Goal: Use online tool/utility: Utilize a website feature to perform a specific function

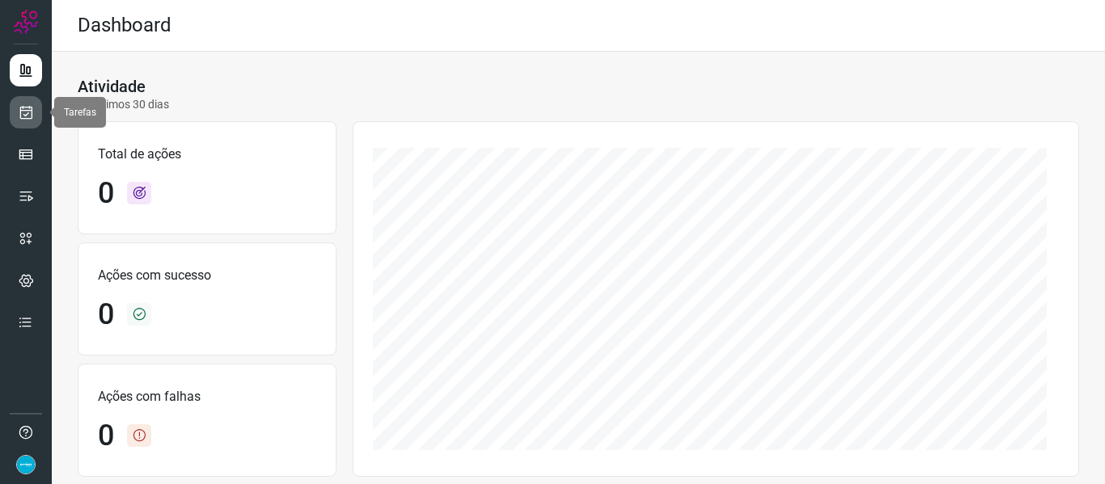
click at [36, 118] on link at bounding box center [26, 112] width 32 height 32
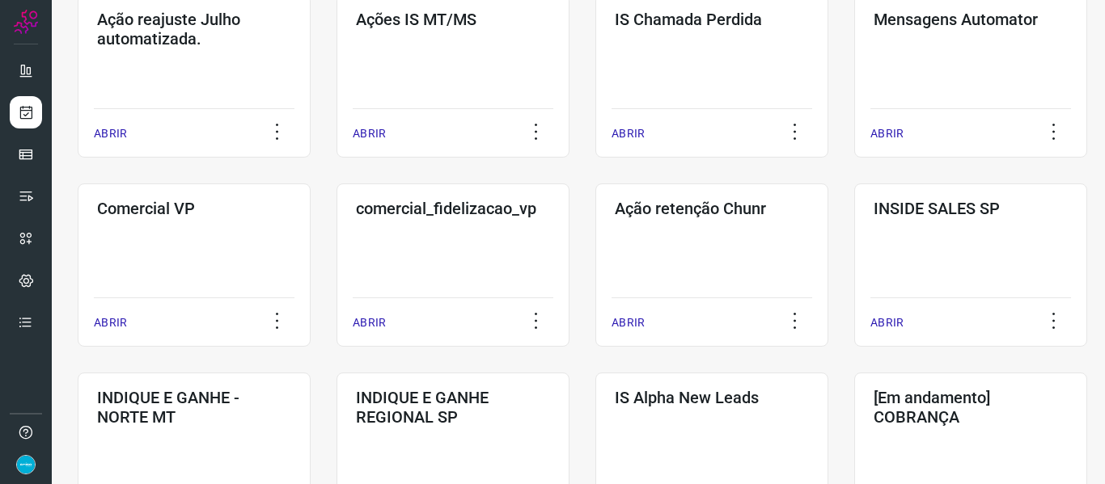
scroll to position [728, 0]
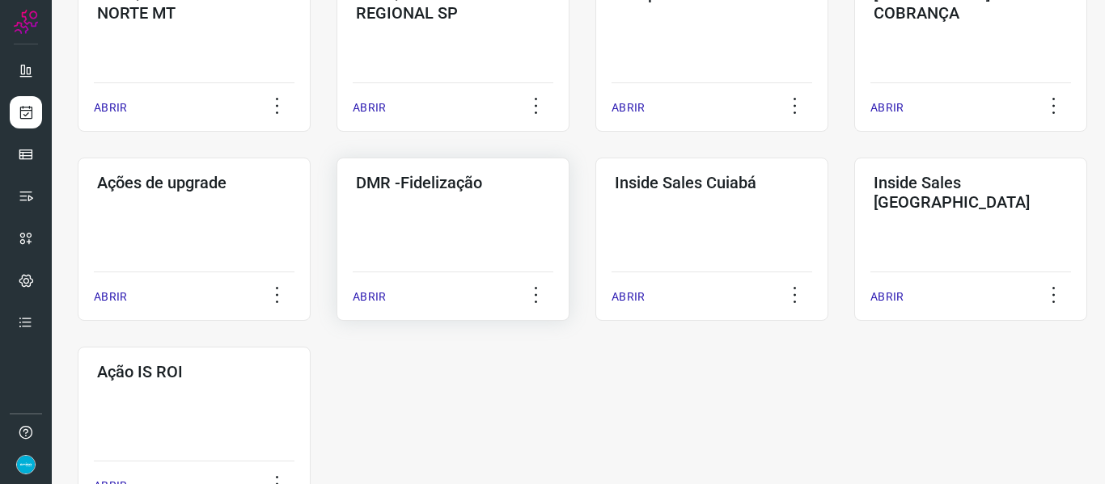
click at [367, 294] on p "ABRIR" at bounding box center [369, 297] width 33 height 17
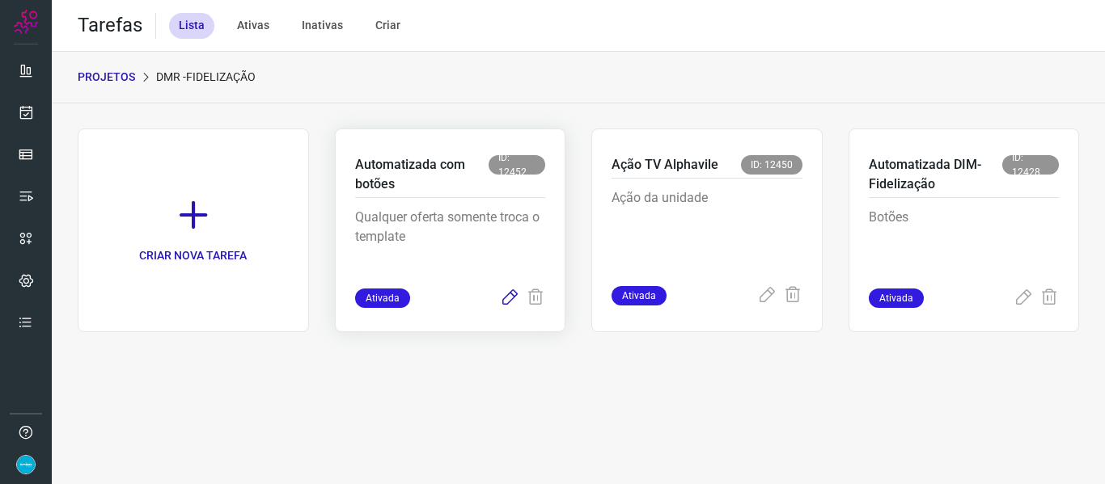
click at [510, 302] on icon at bounding box center [509, 298] width 19 height 19
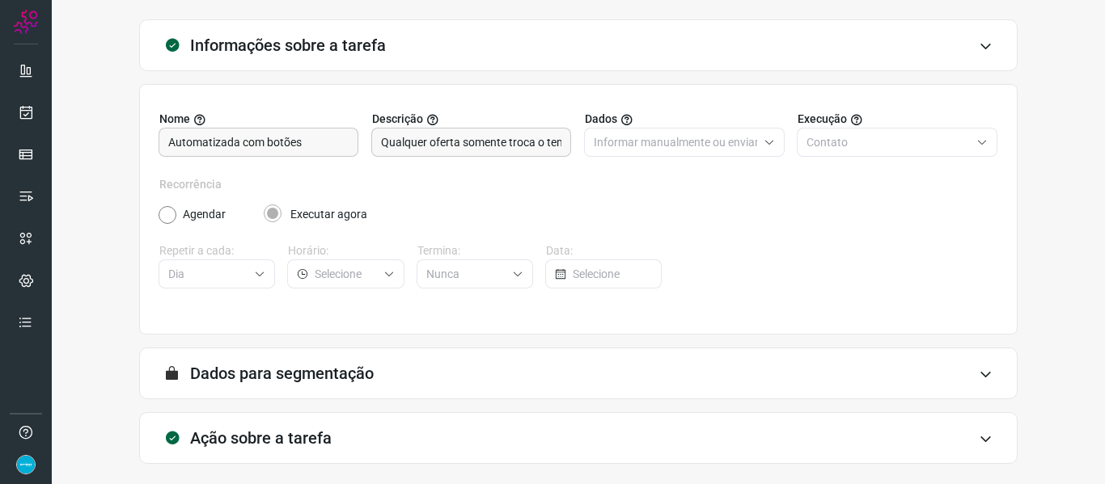
scroll to position [147, 0]
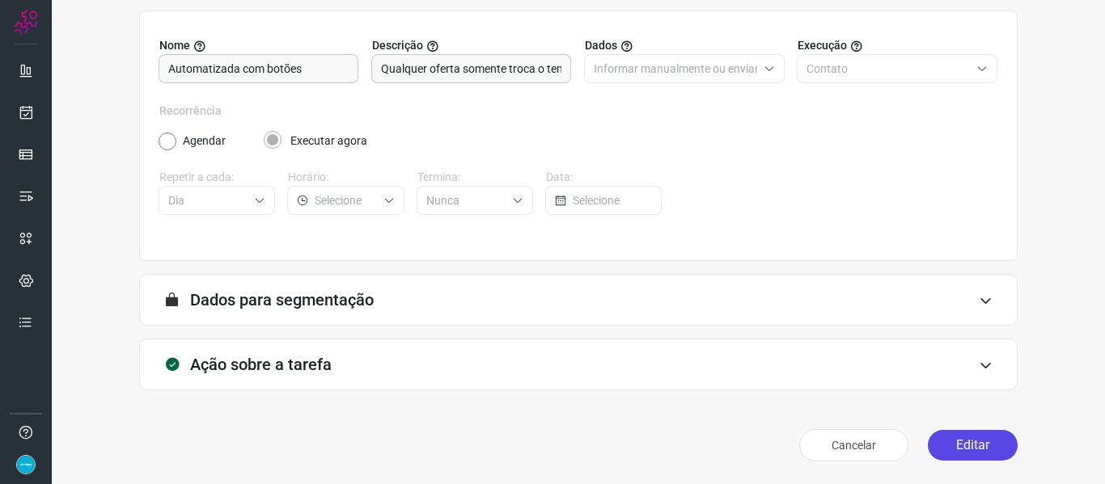
click at [973, 442] on button "Editar" at bounding box center [973, 445] width 90 height 31
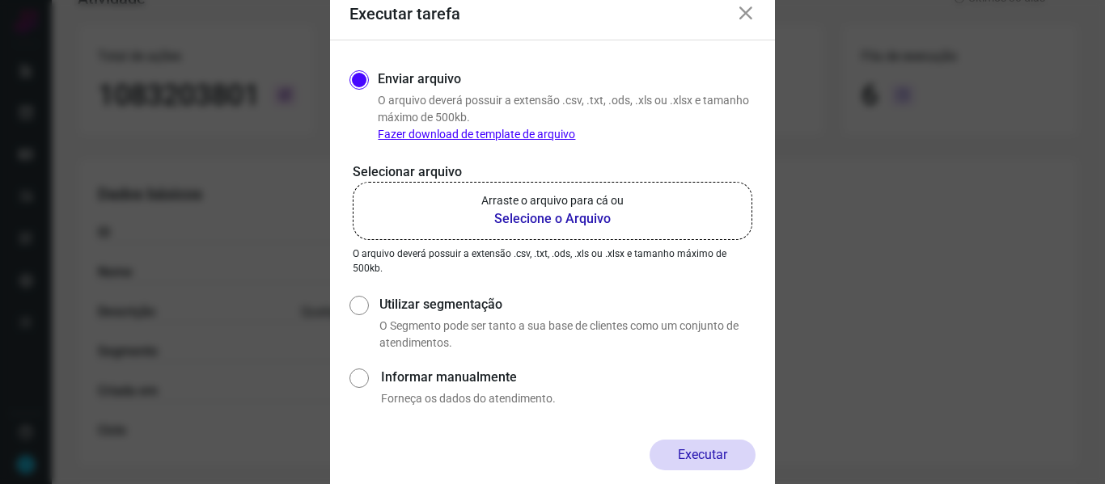
click at [540, 219] on b "Selecione o Arquivo" at bounding box center [552, 218] width 142 height 19
click at [0, 0] on input "Arraste o arquivo para cá ou Selecione o Arquivo" at bounding box center [0, 0] width 0 height 0
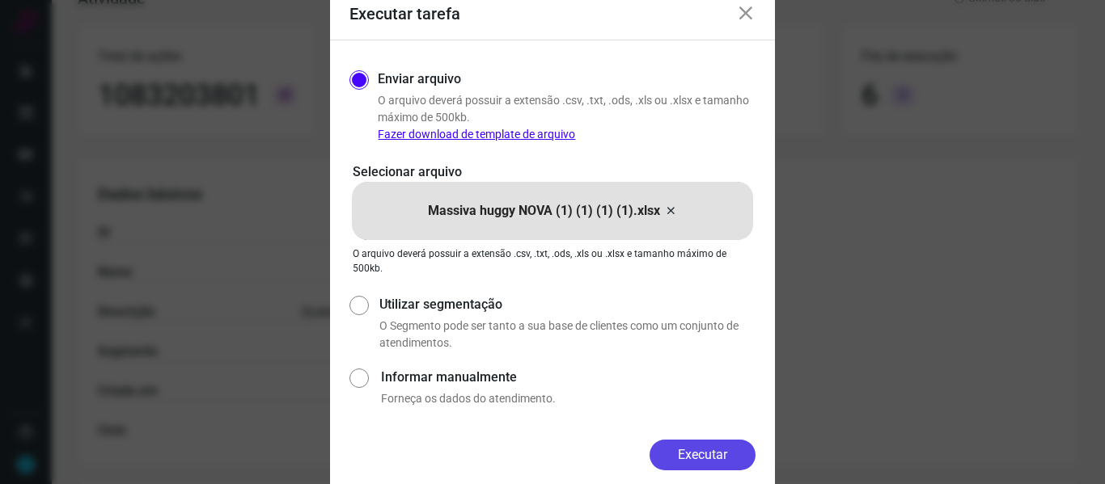
click at [725, 461] on button "Executar" at bounding box center [702, 455] width 106 height 31
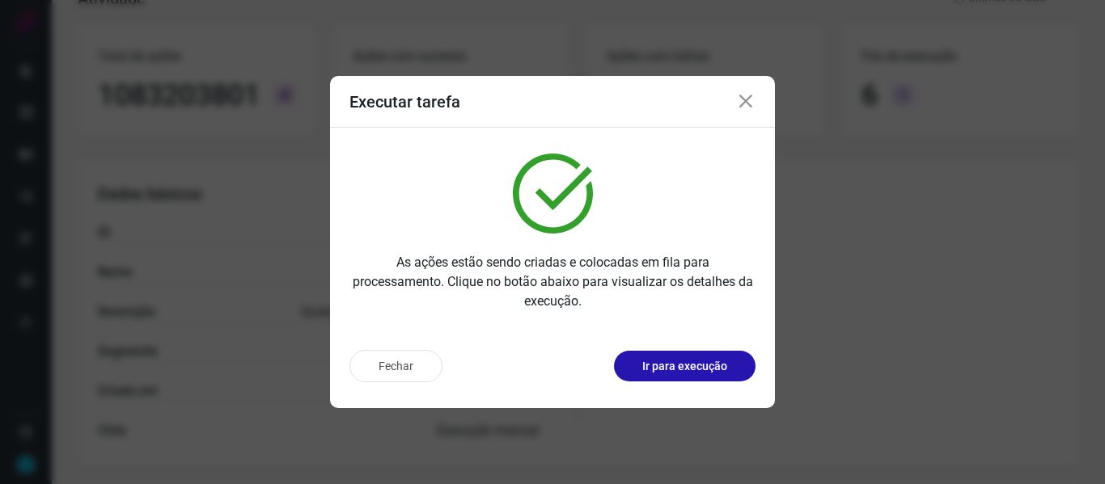
click at [750, 105] on icon at bounding box center [745, 101] width 19 height 19
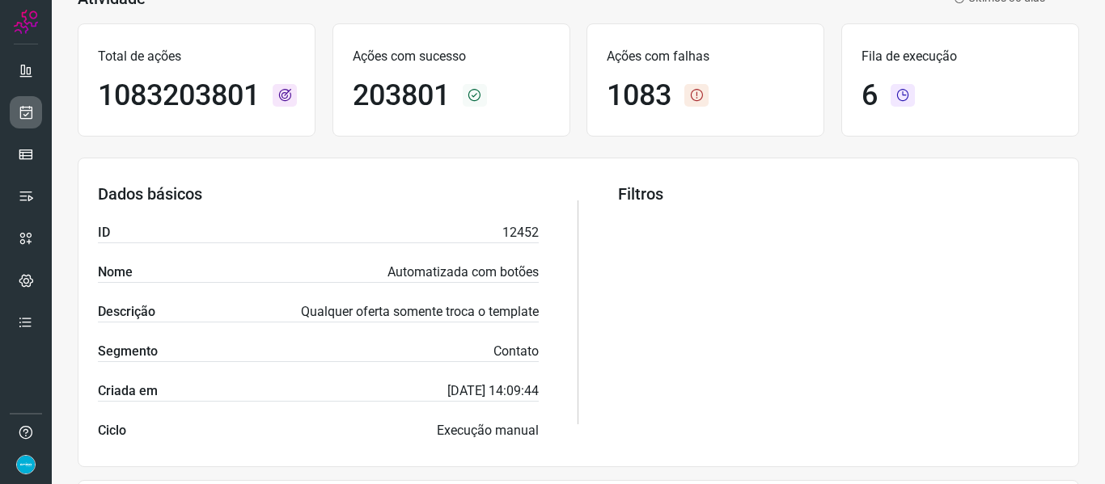
click at [10, 115] on link at bounding box center [26, 112] width 32 height 32
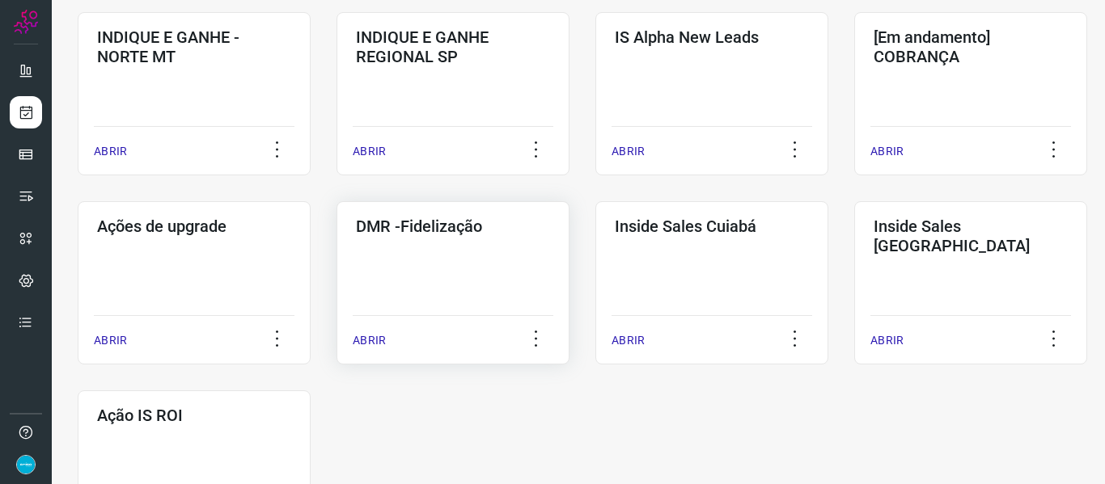
click at [359, 340] on p "ABRIR" at bounding box center [369, 340] width 33 height 17
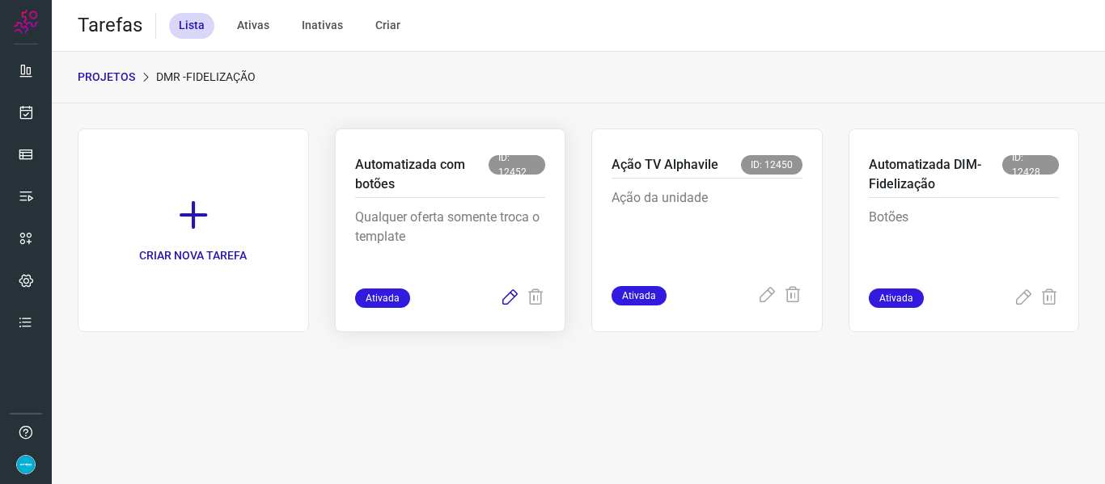
click at [507, 301] on icon at bounding box center [509, 298] width 19 height 19
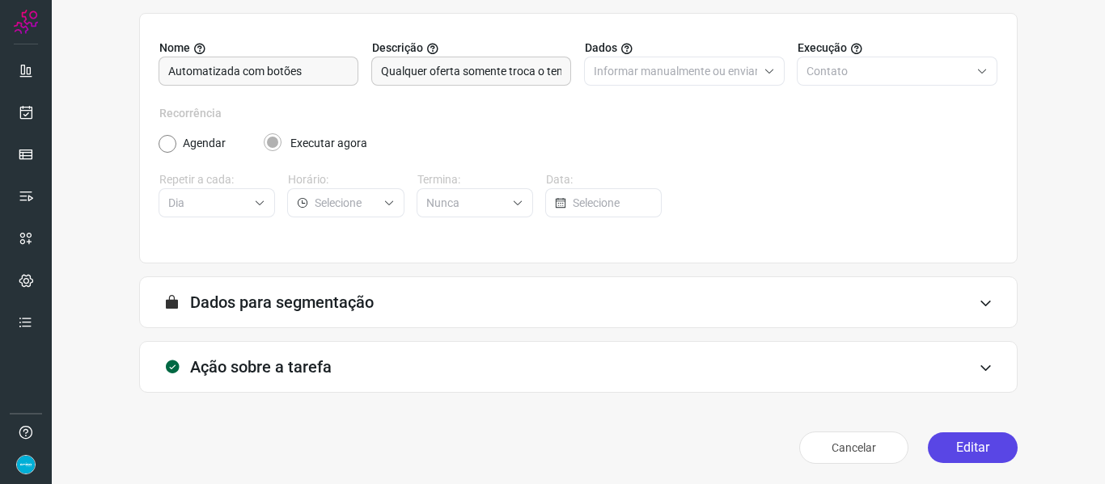
scroll to position [147, 0]
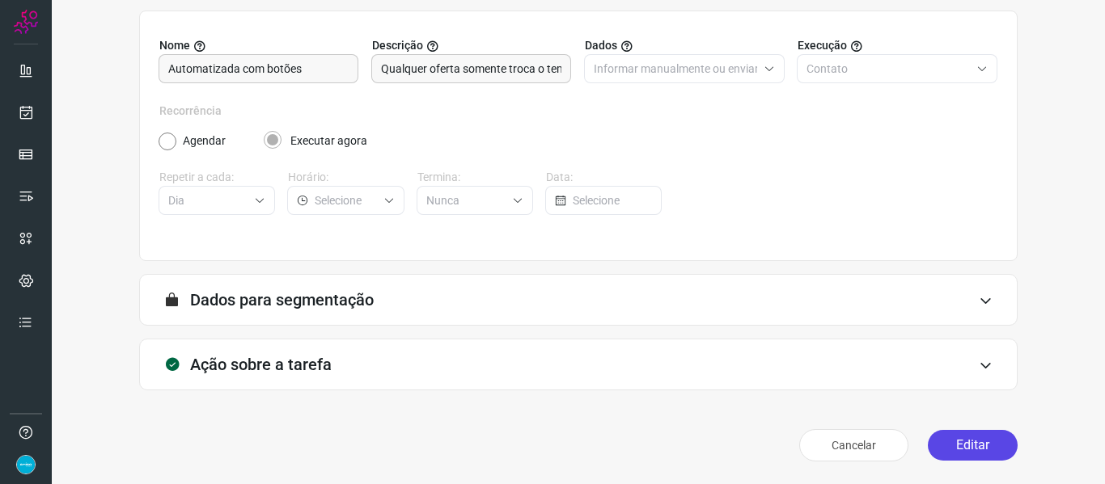
click at [971, 437] on button "Editar" at bounding box center [973, 445] width 90 height 31
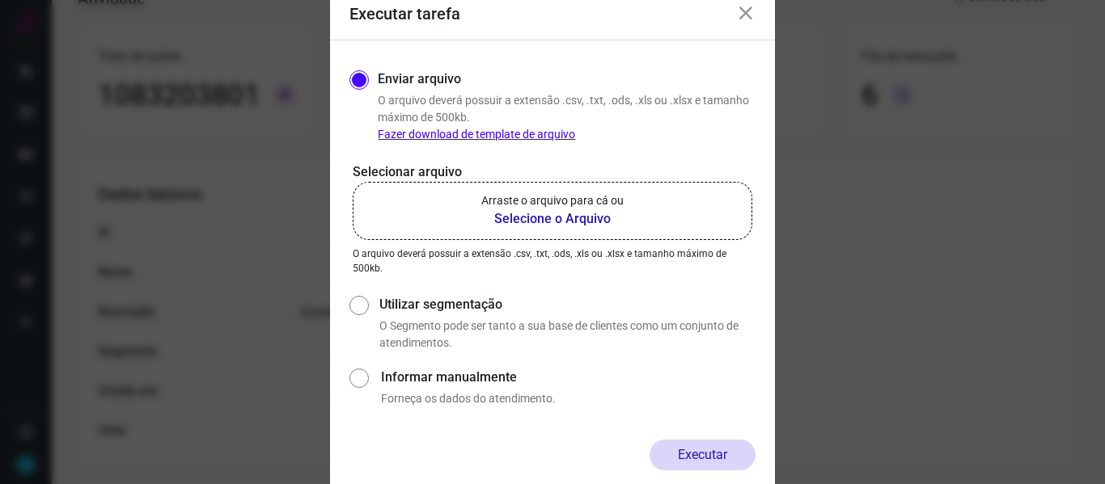
click at [578, 214] on b "Selecione o Arquivo" at bounding box center [552, 218] width 142 height 19
click at [0, 0] on input "Arraste o arquivo para cá ou Selecione o Arquivo" at bounding box center [0, 0] width 0 height 0
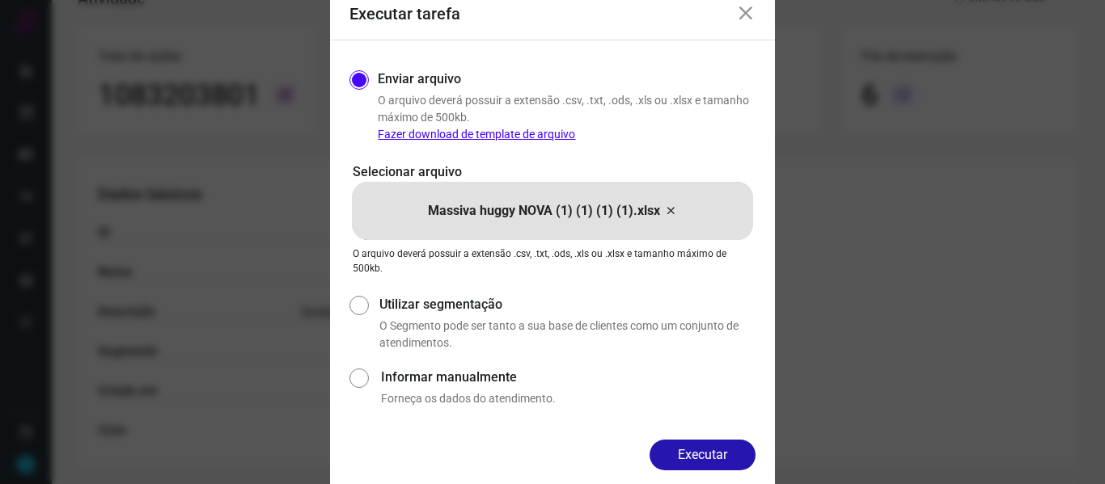
drag, startPoint x: 683, startPoint y: 465, endPoint x: 652, endPoint y: 53, distance: 412.9
click at [684, 465] on button "Executar" at bounding box center [702, 455] width 106 height 31
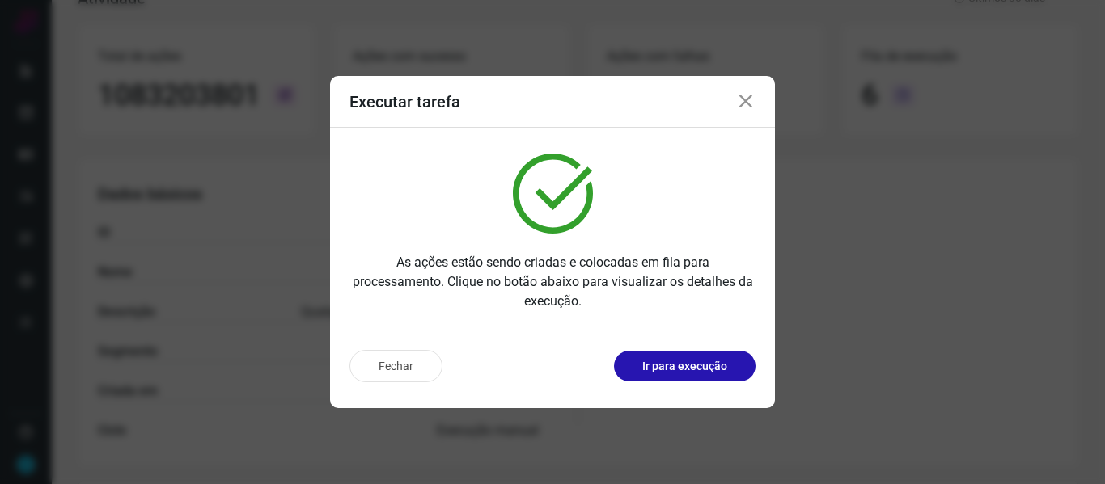
drag, startPoint x: 743, startPoint y: 102, endPoint x: 633, endPoint y: 116, distance: 111.0
click at [743, 101] on icon at bounding box center [745, 101] width 19 height 19
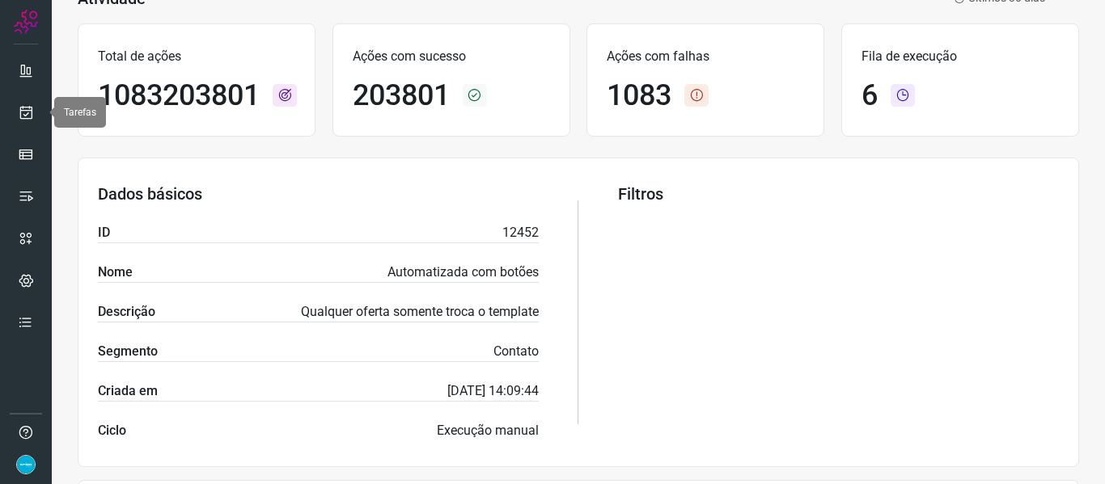
click at [28, 114] on icon at bounding box center [26, 112] width 17 height 16
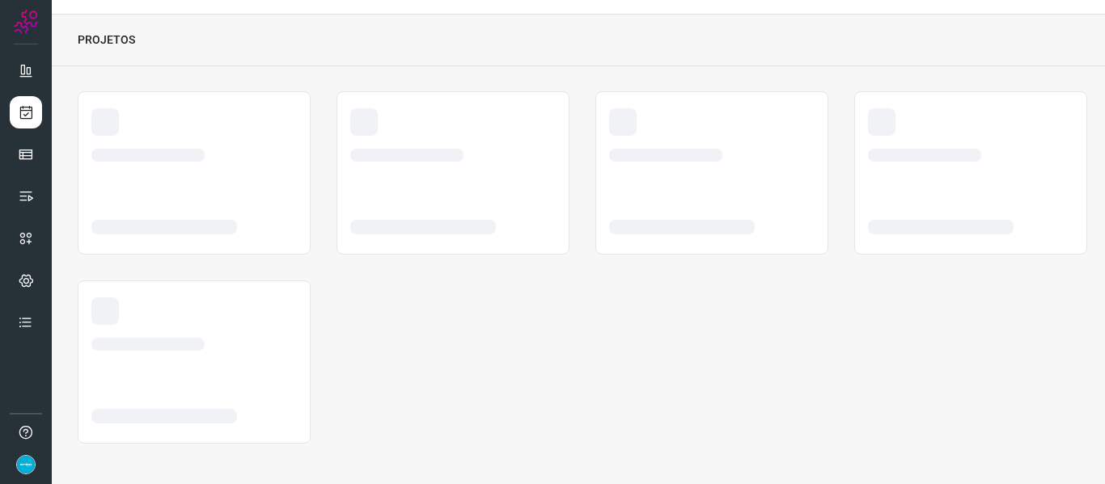
scroll to position [37, 0]
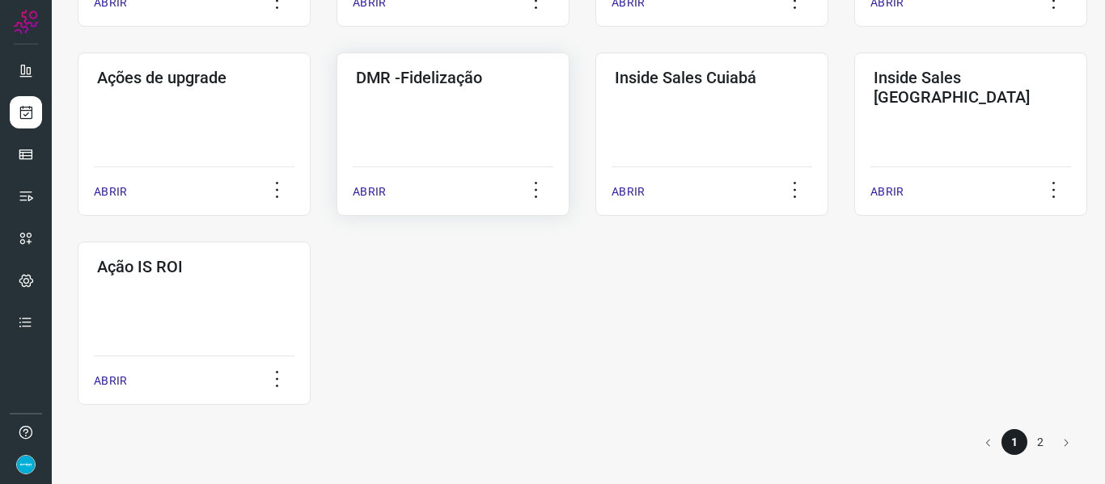
click at [374, 184] on p "ABRIR" at bounding box center [369, 192] width 33 height 17
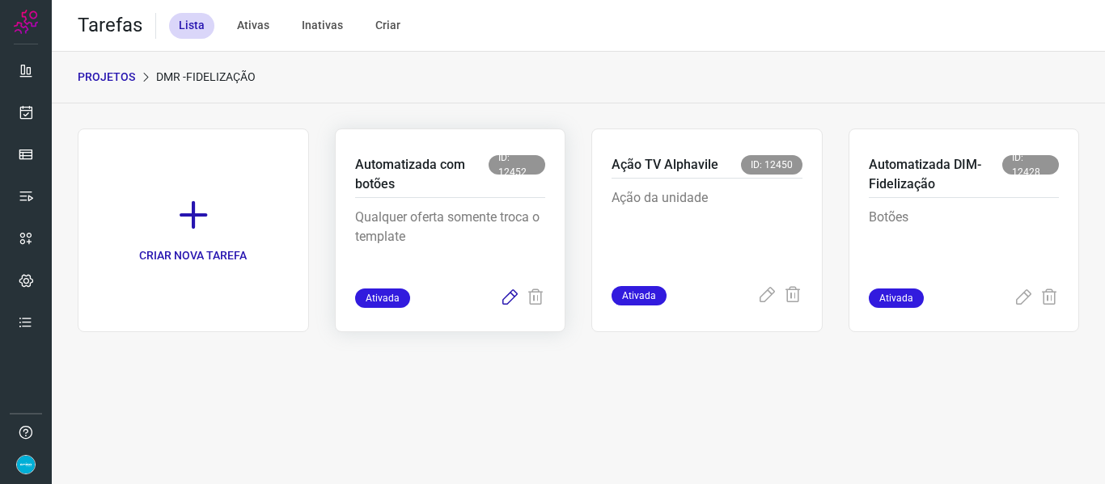
click at [510, 301] on icon at bounding box center [509, 298] width 19 height 19
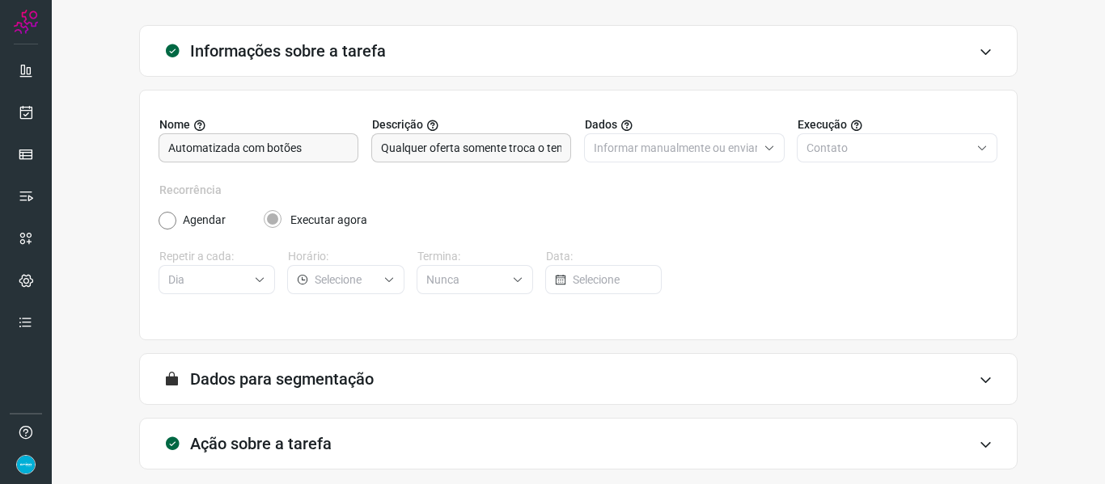
scroll to position [147, 0]
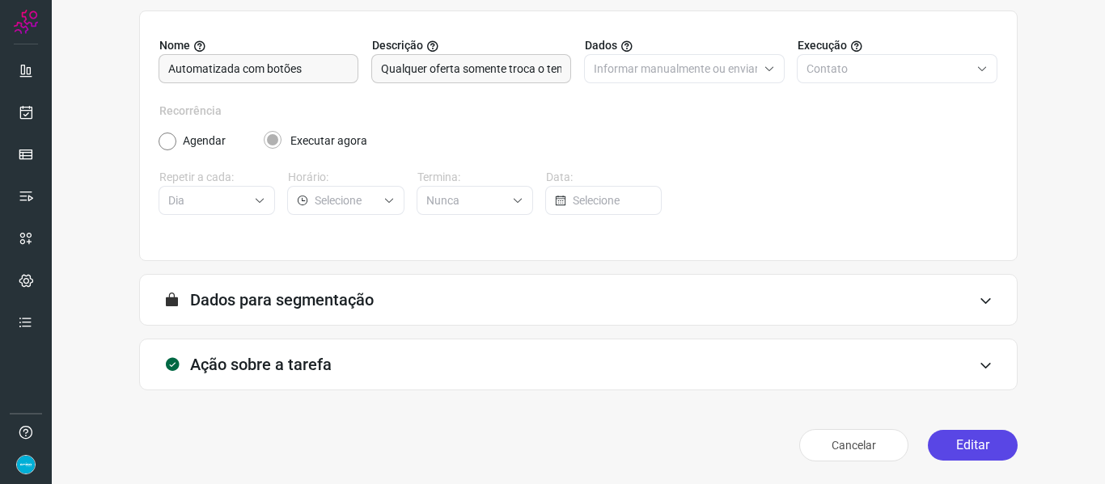
click at [962, 439] on button "Editar" at bounding box center [973, 445] width 90 height 31
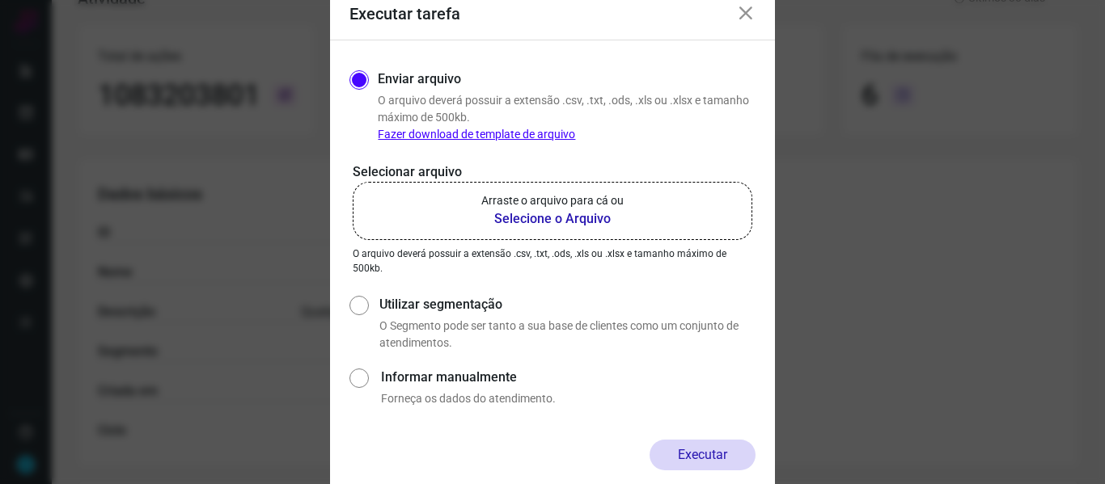
click at [548, 218] on b "Selecione o Arquivo" at bounding box center [552, 218] width 142 height 19
click at [0, 0] on input "Arraste o arquivo para cá ou Selecione o Arquivo" at bounding box center [0, 0] width 0 height 0
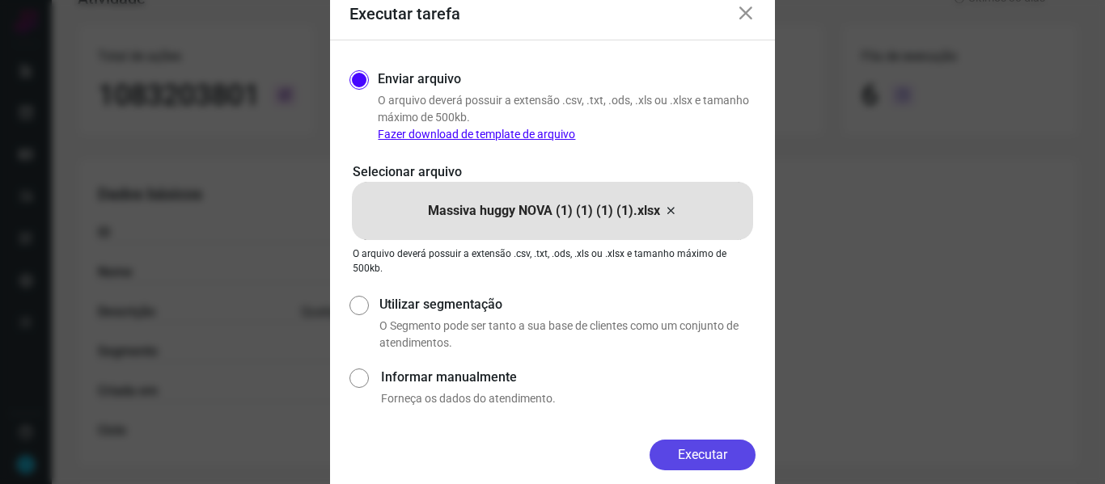
click at [711, 445] on button "Executar" at bounding box center [702, 455] width 106 height 31
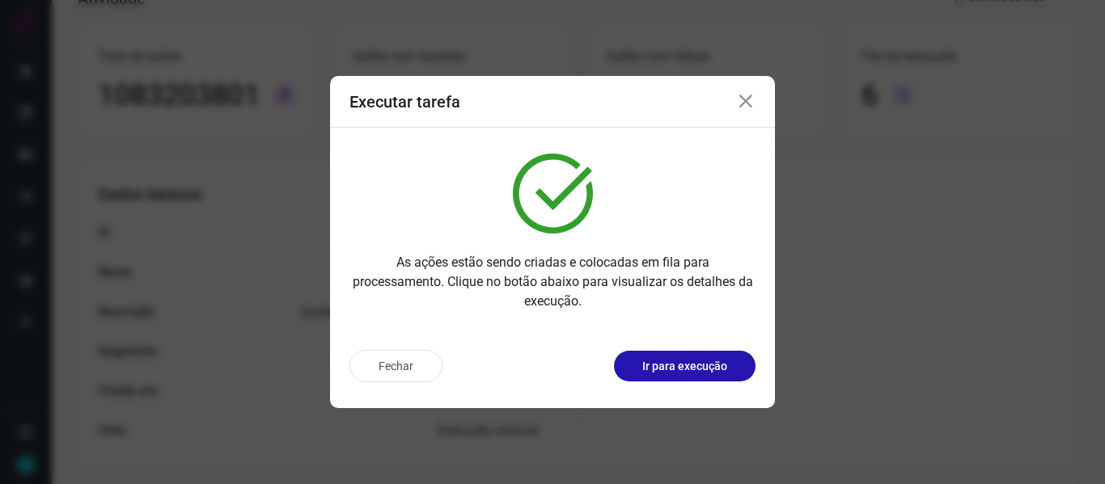
click at [751, 103] on icon at bounding box center [745, 101] width 19 height 19
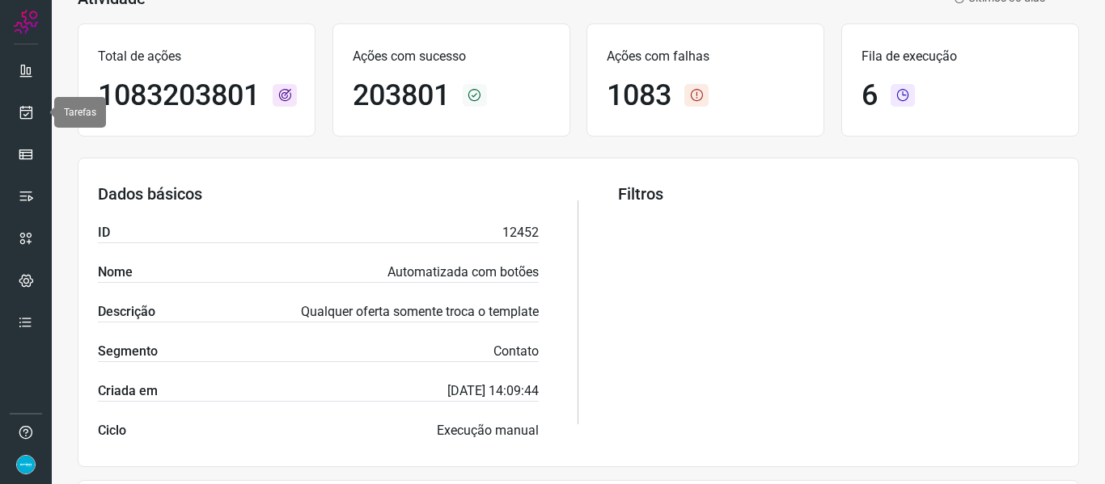
drag, startPoint x: 19, startPoint y: 109, endPoint x: 34, endPoint y: 95, distance: 20.6
click at [19, 109] on icon at bounding box center [26, 112] width 17 height 16
